Goal: Navigation & Orientation: Find specific page/section

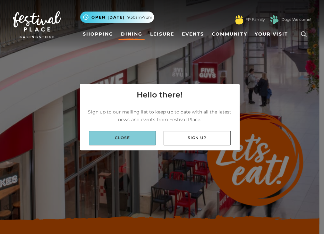
click at [131, 140] on link "Close" at bounding box center [122, 138] width 67 height 14
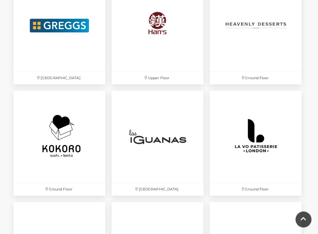
scroll to position [1224, 0]
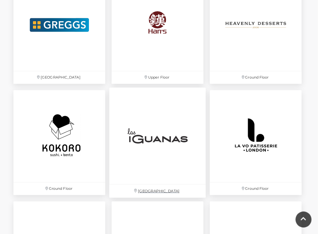
click at [156, 145] on img at bounding box center [158, 135] width 96 height 96
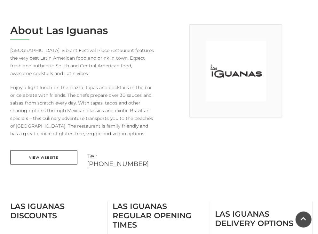
scroll to position [136, 0]
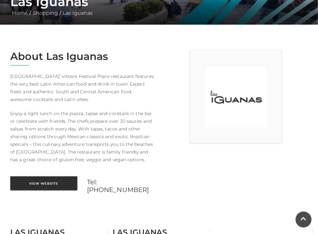
click at [49, 184] on link "View Website" at bounding box center [43, 183] width 67 height 14
